Goal: Task Accomplishment & Management: Manage account settings

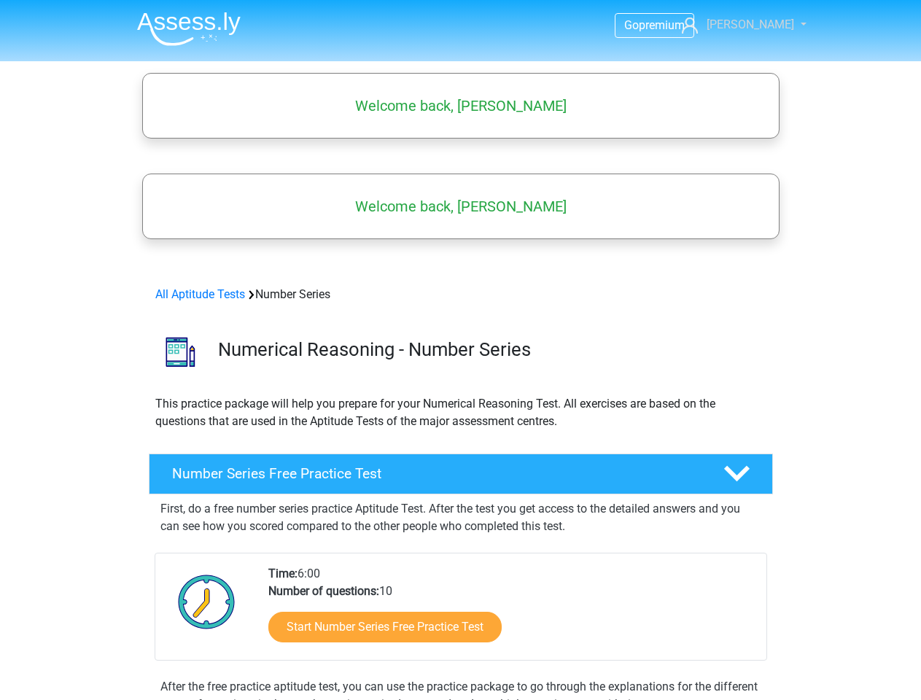
click at [756, 25] on span "[PERSON_NAME]" at bounding box center [749, 24] width 87 height 14
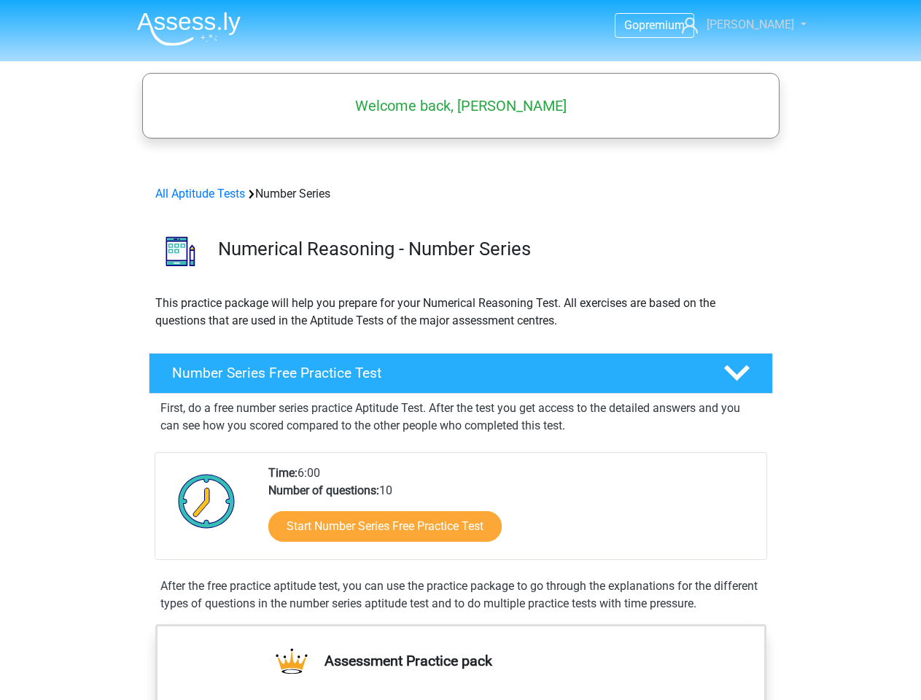
click at [756, 25] on span "[PERSON_NAME]" at bounding box center [749, 24] width 87 height 14
